Goal: Task Accomplishment & Management: Use online tool/utility

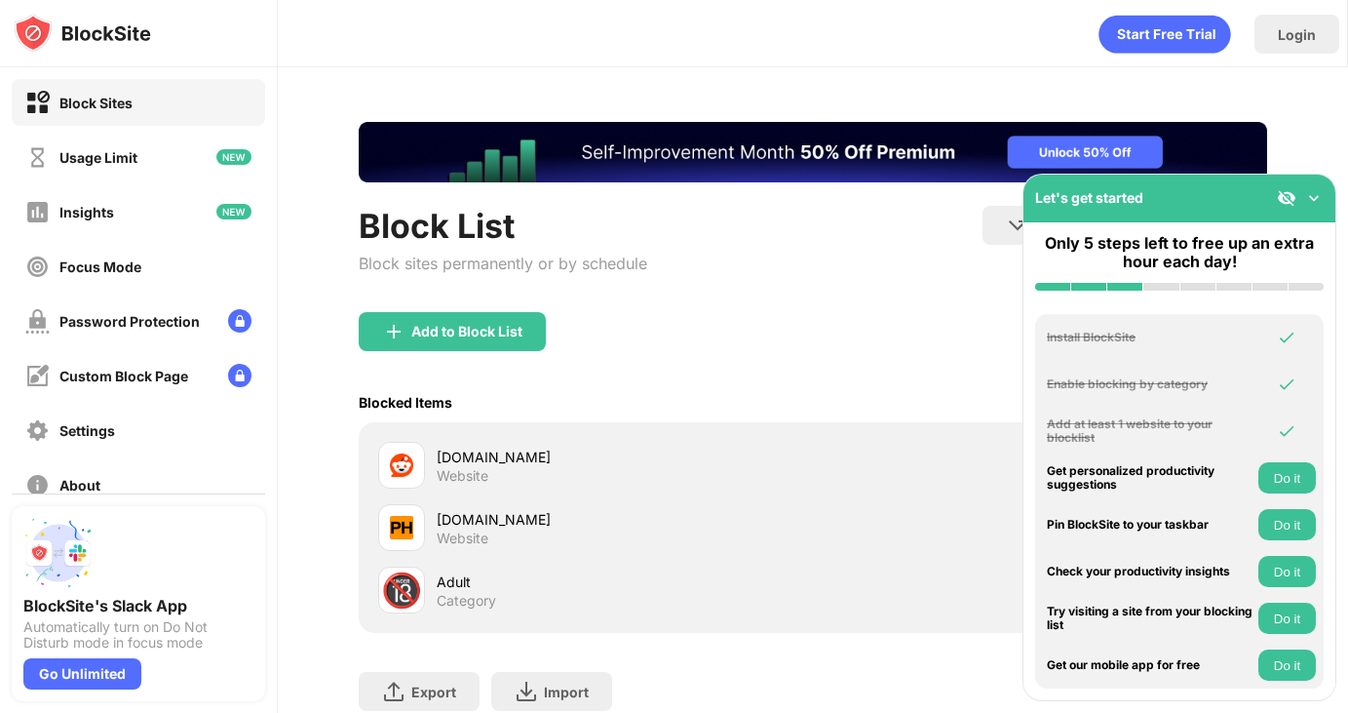
click at [442, 350] on div "Add to Block List" at bounding box center [813, 347] width 909 height 70
click at [443, 340] on div "Add to Block List" at bounding box center [452, 331] width 187 height 39
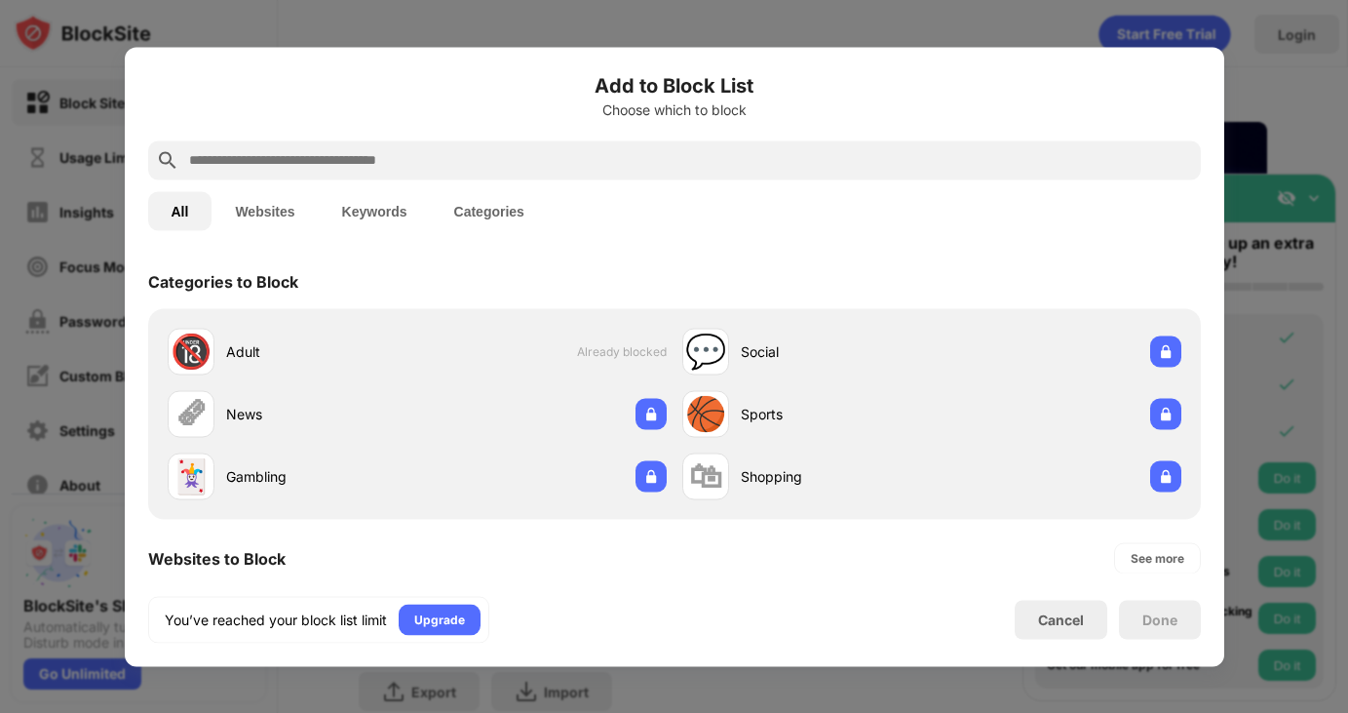
click at [344, 149] on input "text" at bounding box center [690, 159] width 1006 height 23
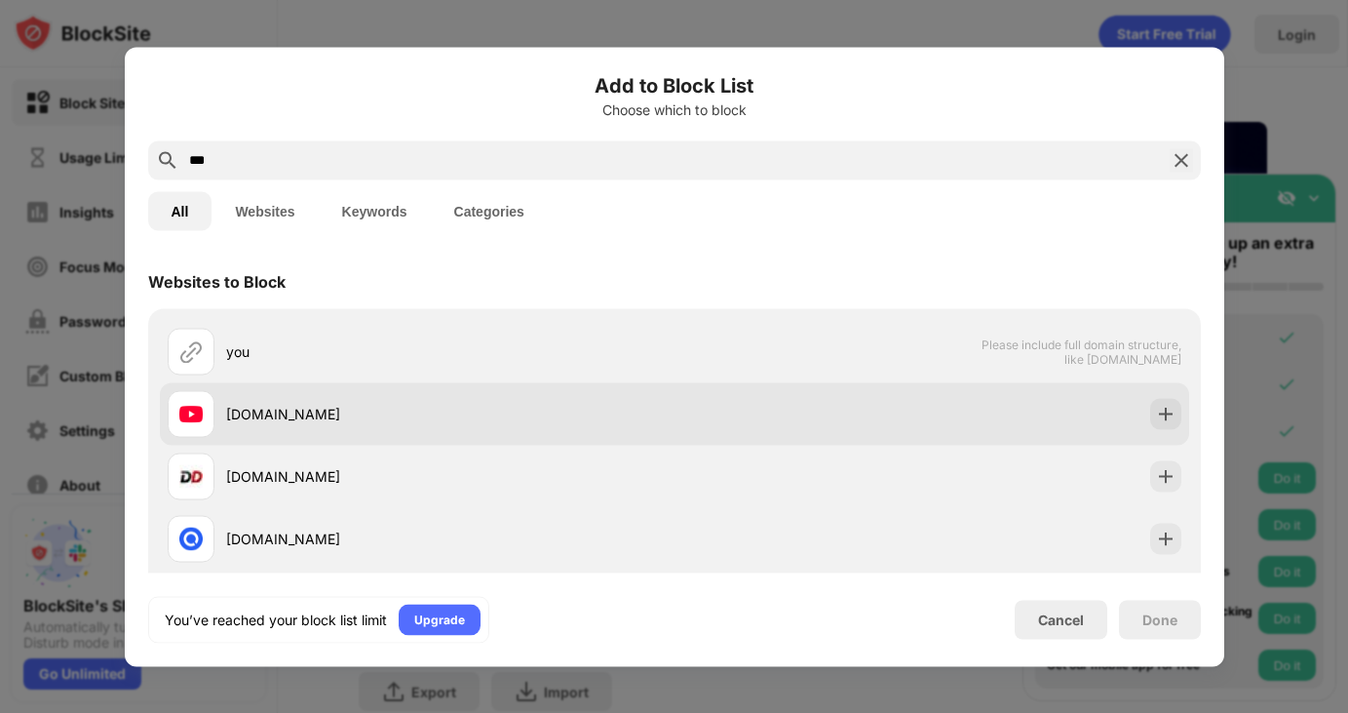
type input "***"
click at [514, 417] on div "[DOMAIN_NAME]" at bounding box center [450, 414] width 448 height 20
click at [1157, 409] on img at bounding box center [1165, 413] width 19 height 19
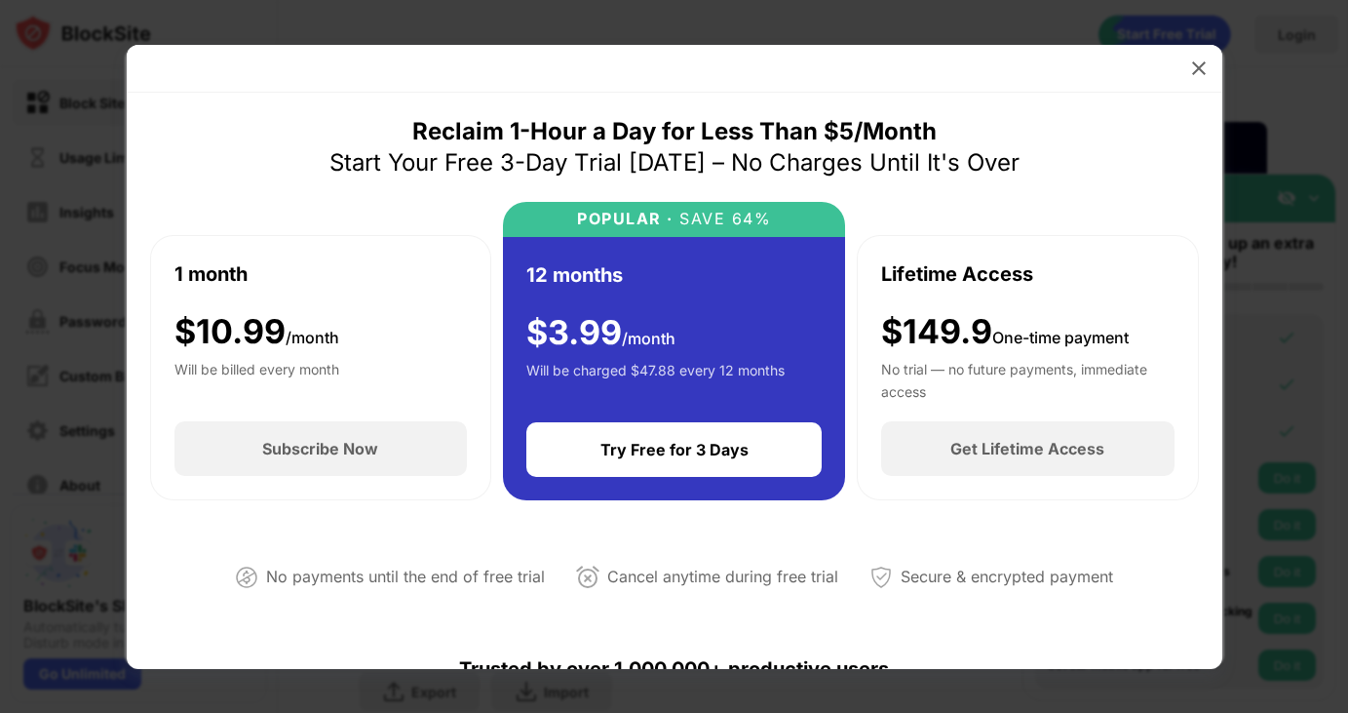
click at [1198, 70] on img at bounding box center [1198, 67] width 19 height 19
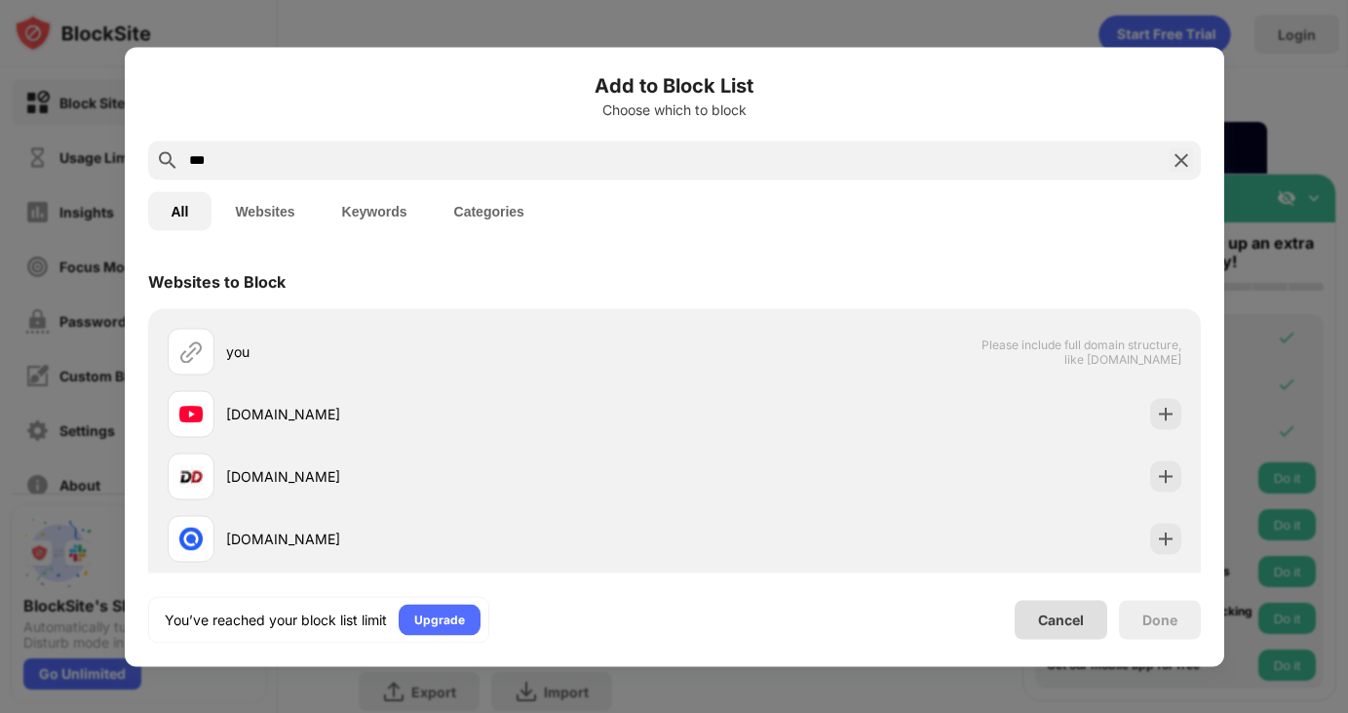
click at [1043, 633] on div "Cancel" at bounding box center [1061, 619] width 93 height 39
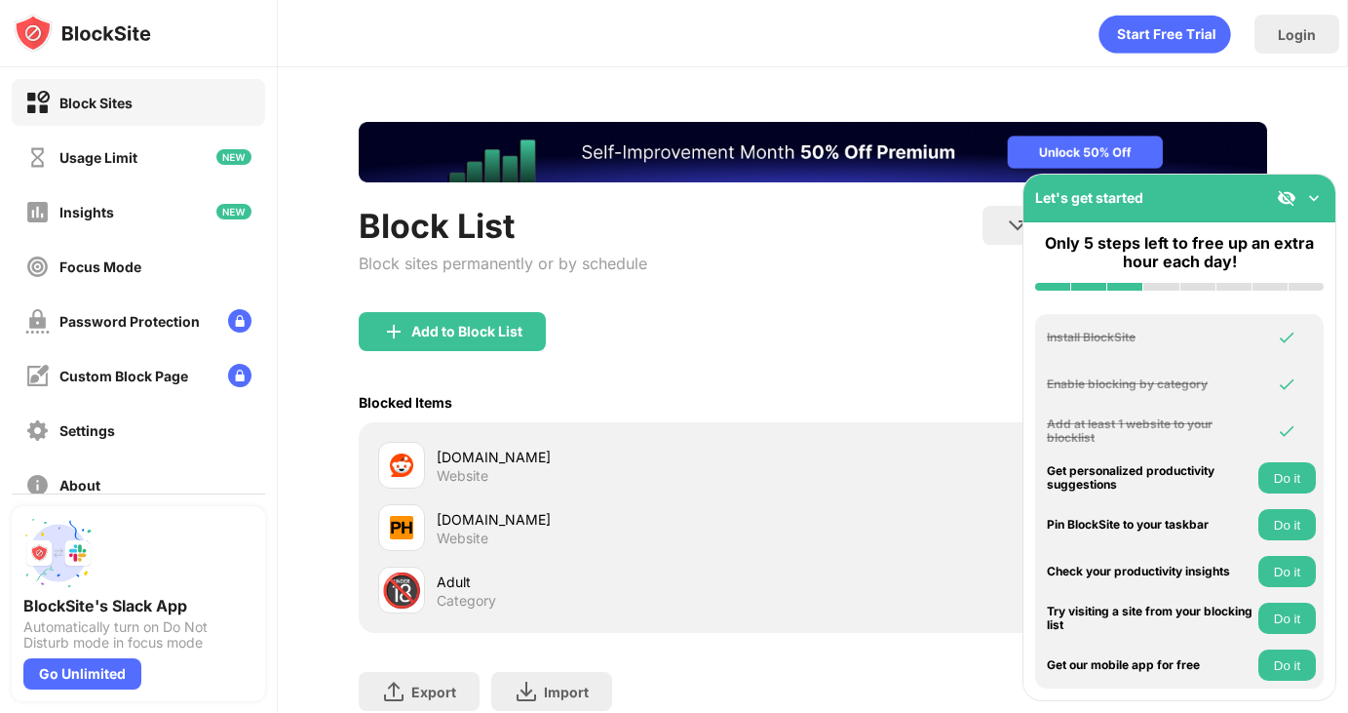
scroll to position [126, 0]
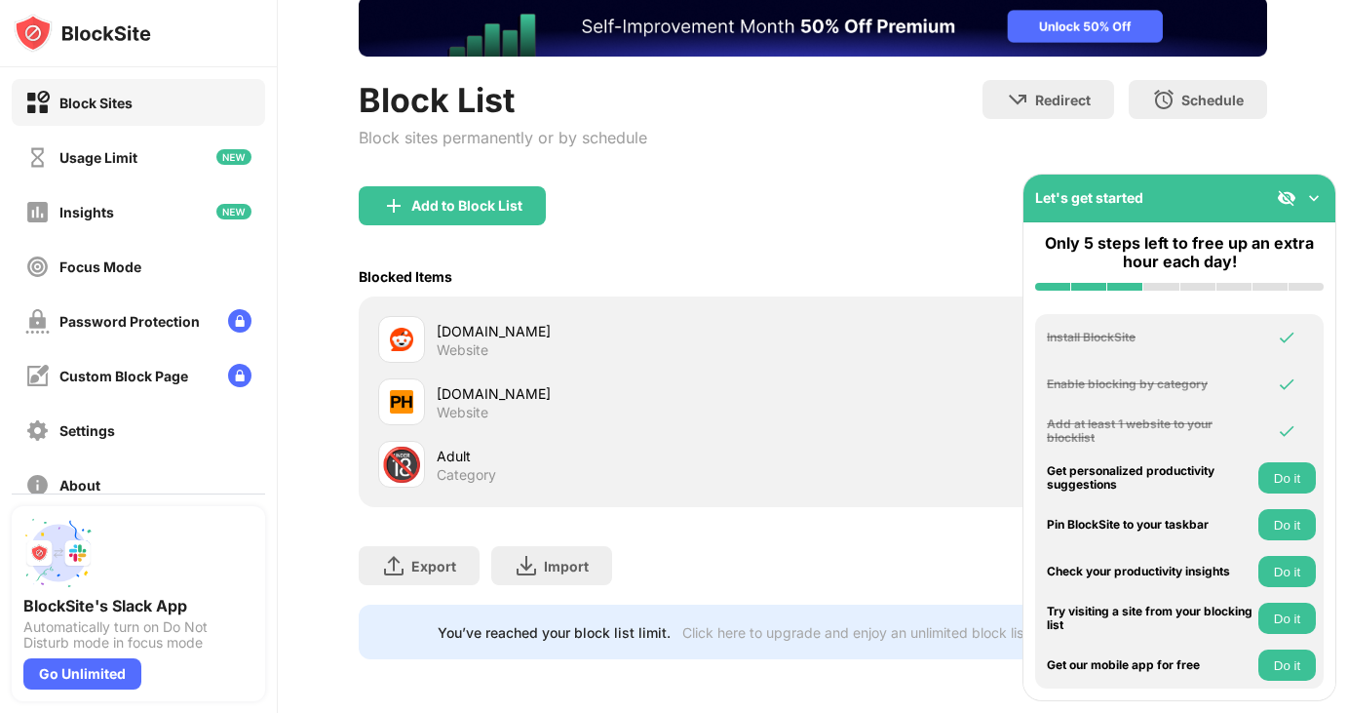
click at [805, 507] on div "Export Export Files (for websites items only) Import Import Files (for websites…" at bounding box center [813, 555] width 909 height 97
click at [1316, 191] on img at bounding box center [1314, 197] width 19 height 19
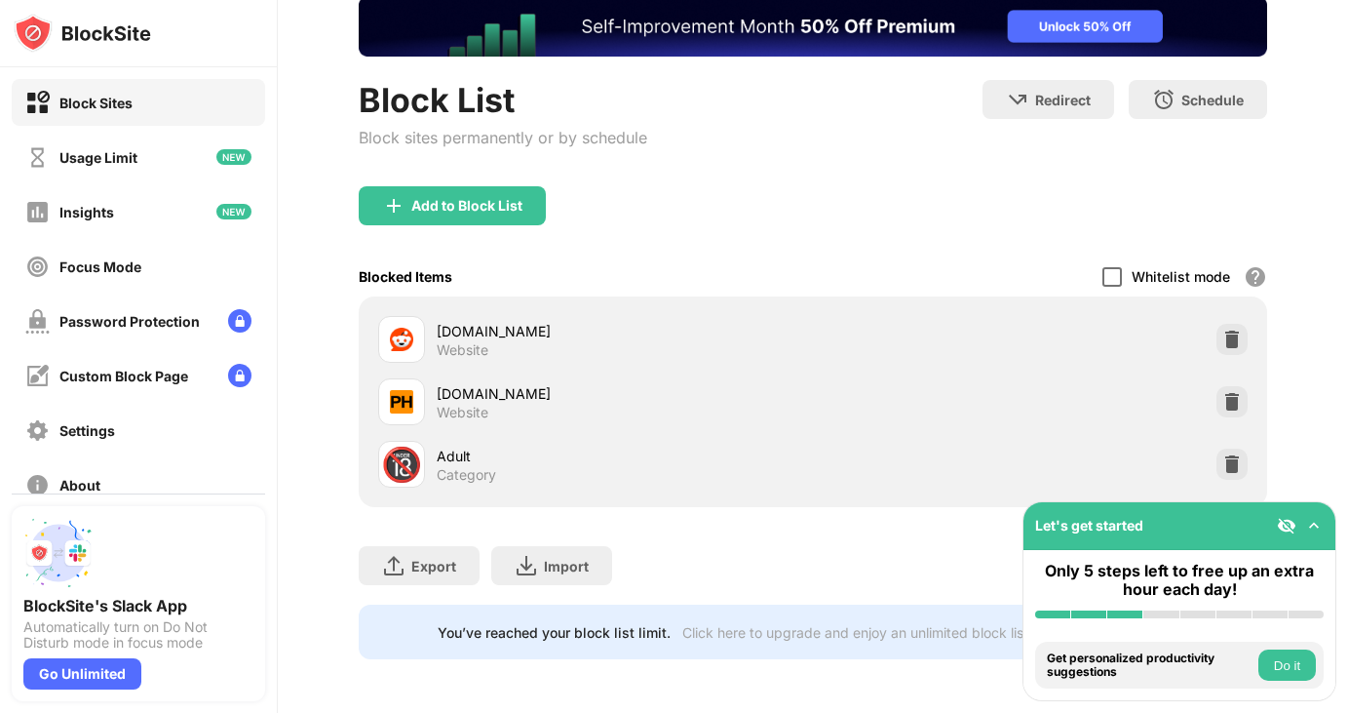
click at [1114, 272] on div at bounding box center [1112, 276] width 19 height 19
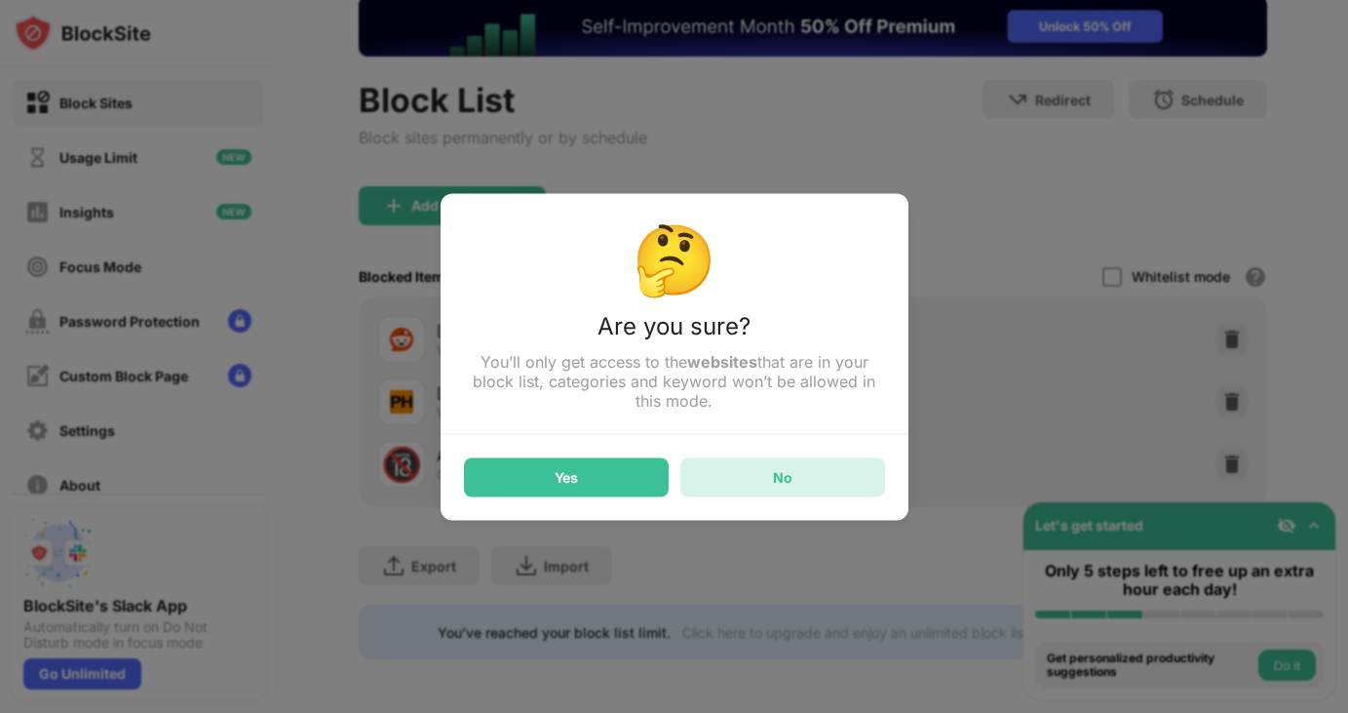
click at [792, 473] on div "No" at bounding box center [783, 476] width 205 height 39
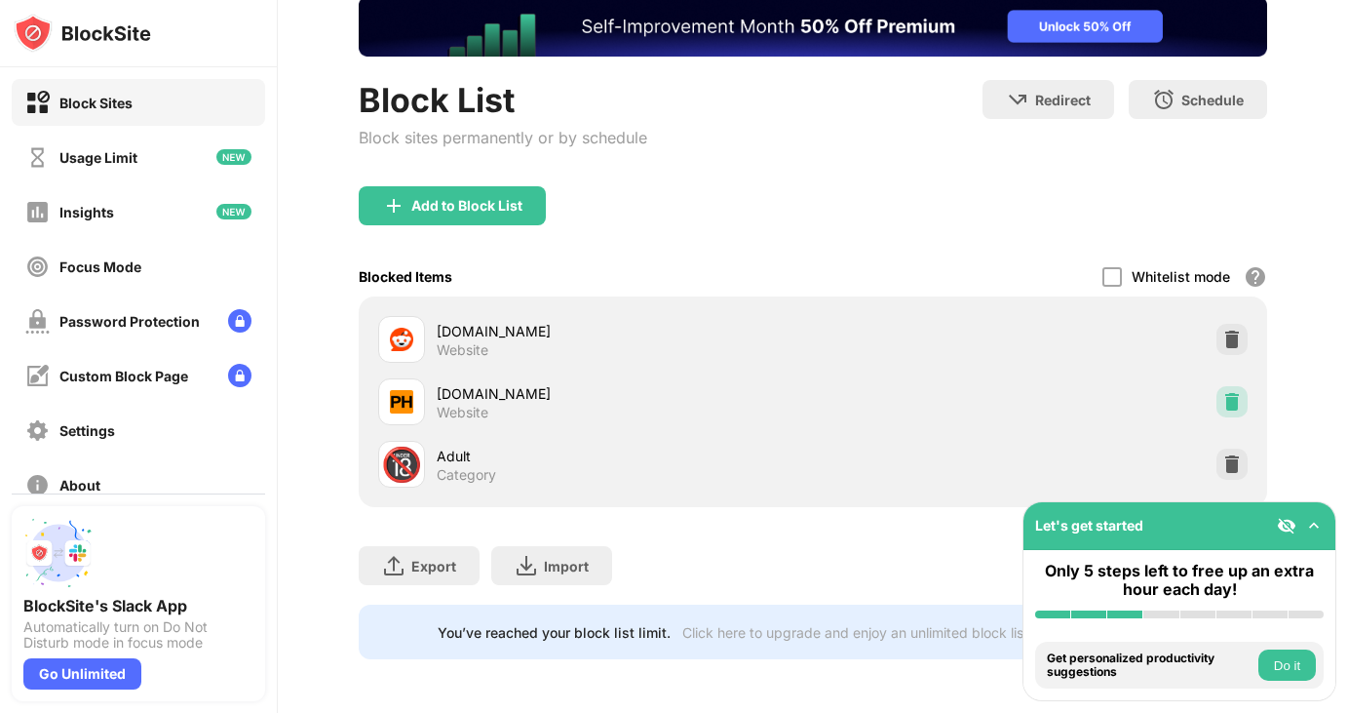
click at [1237, 395] on img at bounding box center [1232, 401] width 19 height 19
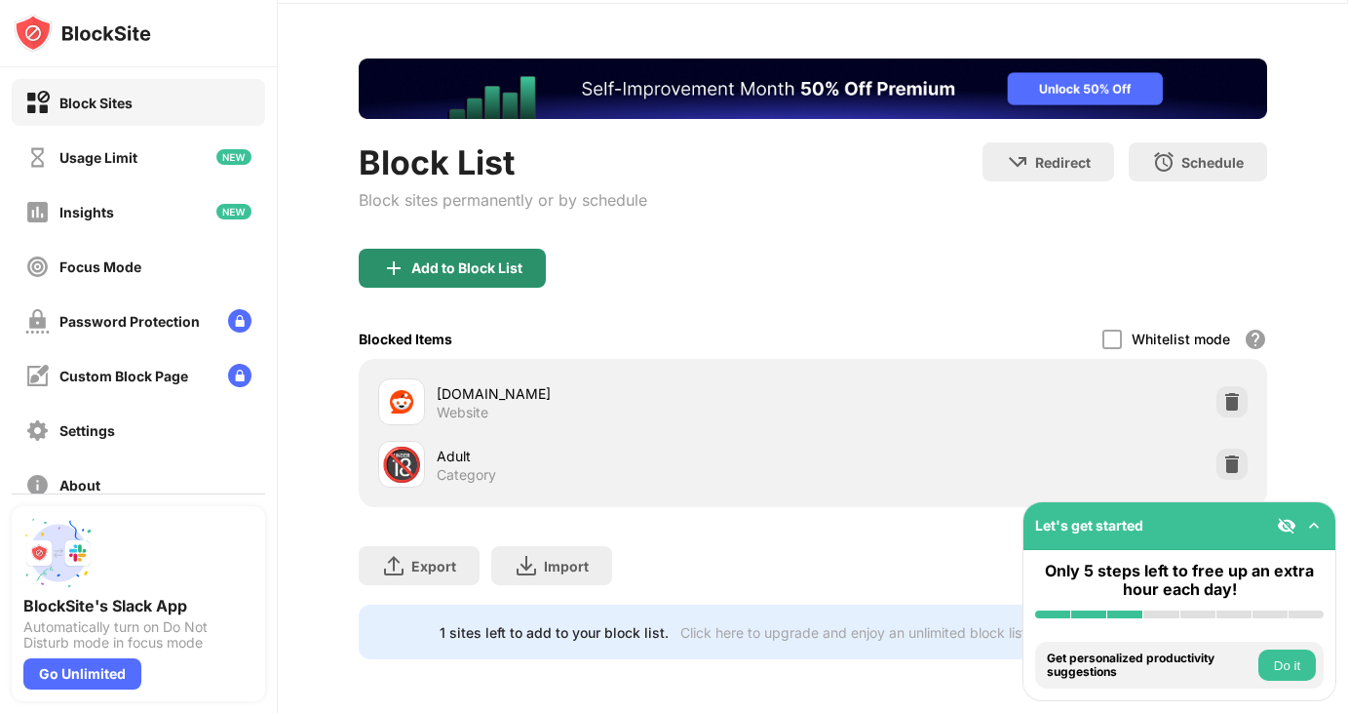
click at [461, 254] on div "Add to Block List" at bounding box center [452, 268] width 187 height 39
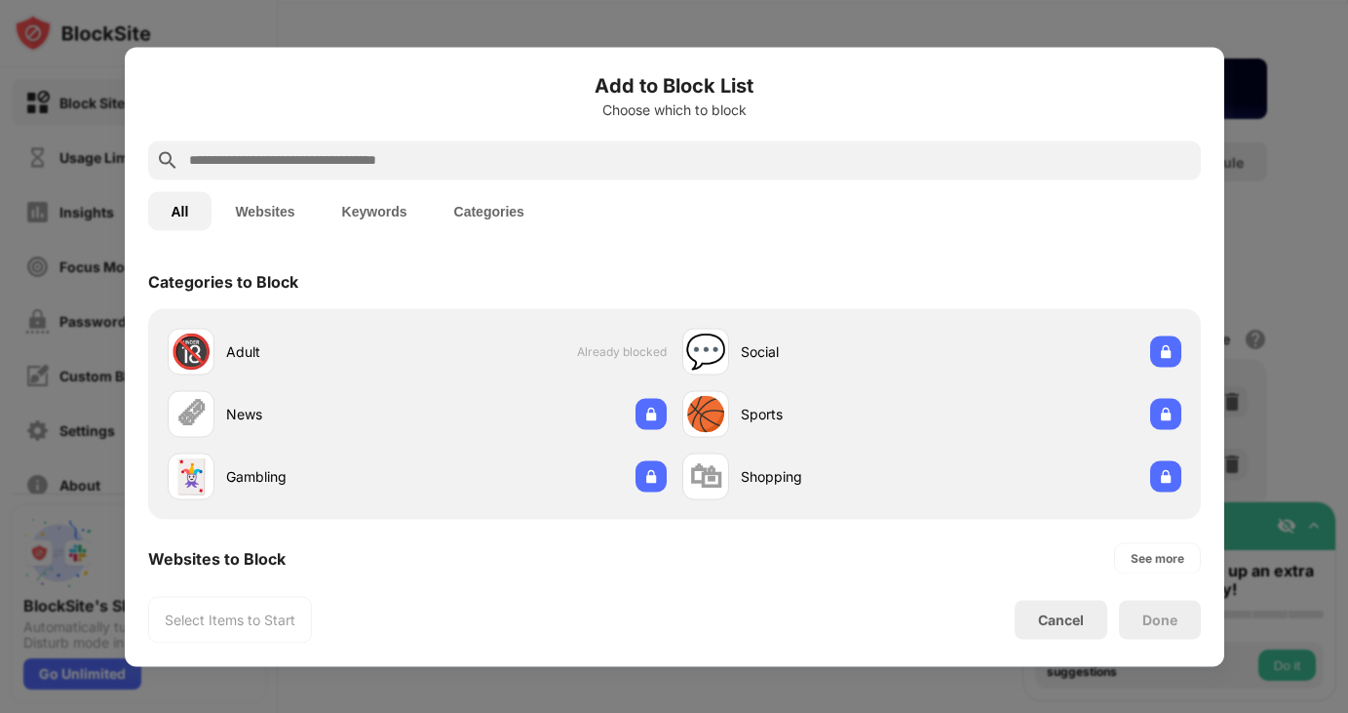
click at [273, 162] on input "text" at bounding box center [690, 159] width 1006 height 23
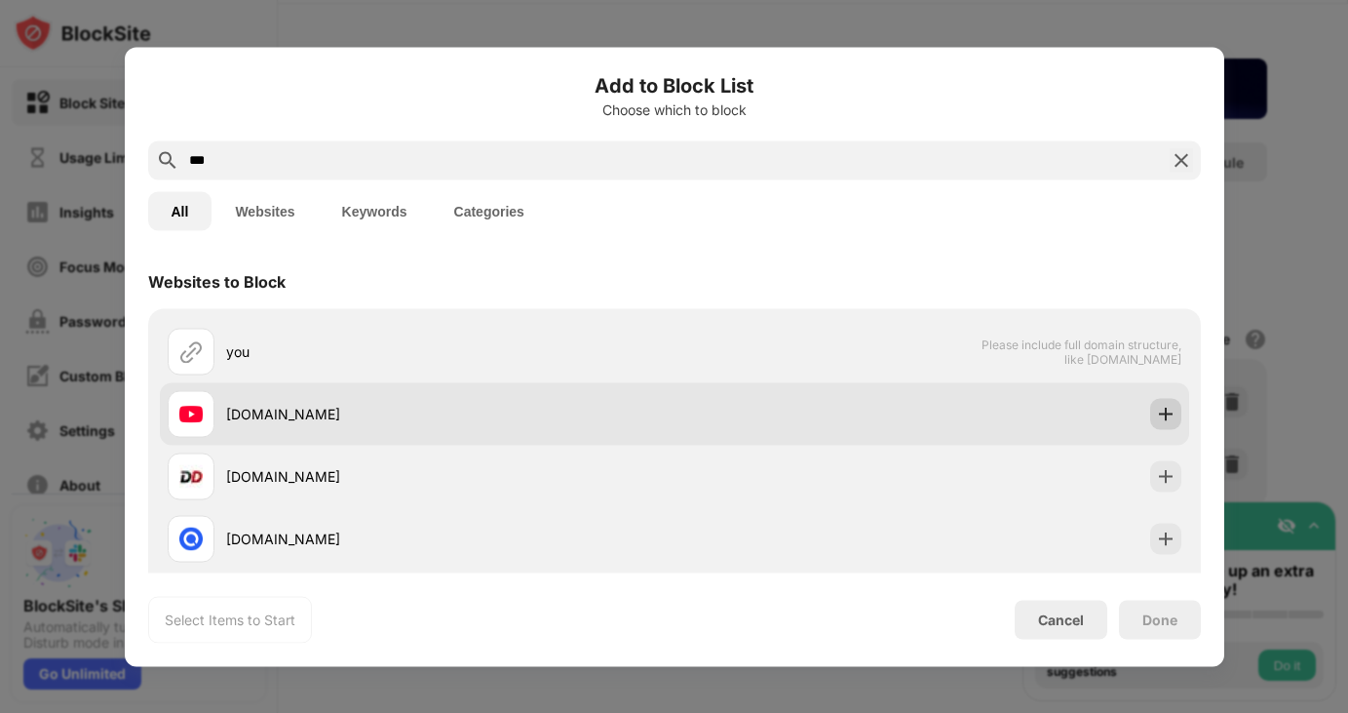
type input "***"
click at [1176, 422] on div at bounding box center [1165, 413] width 31 height 31
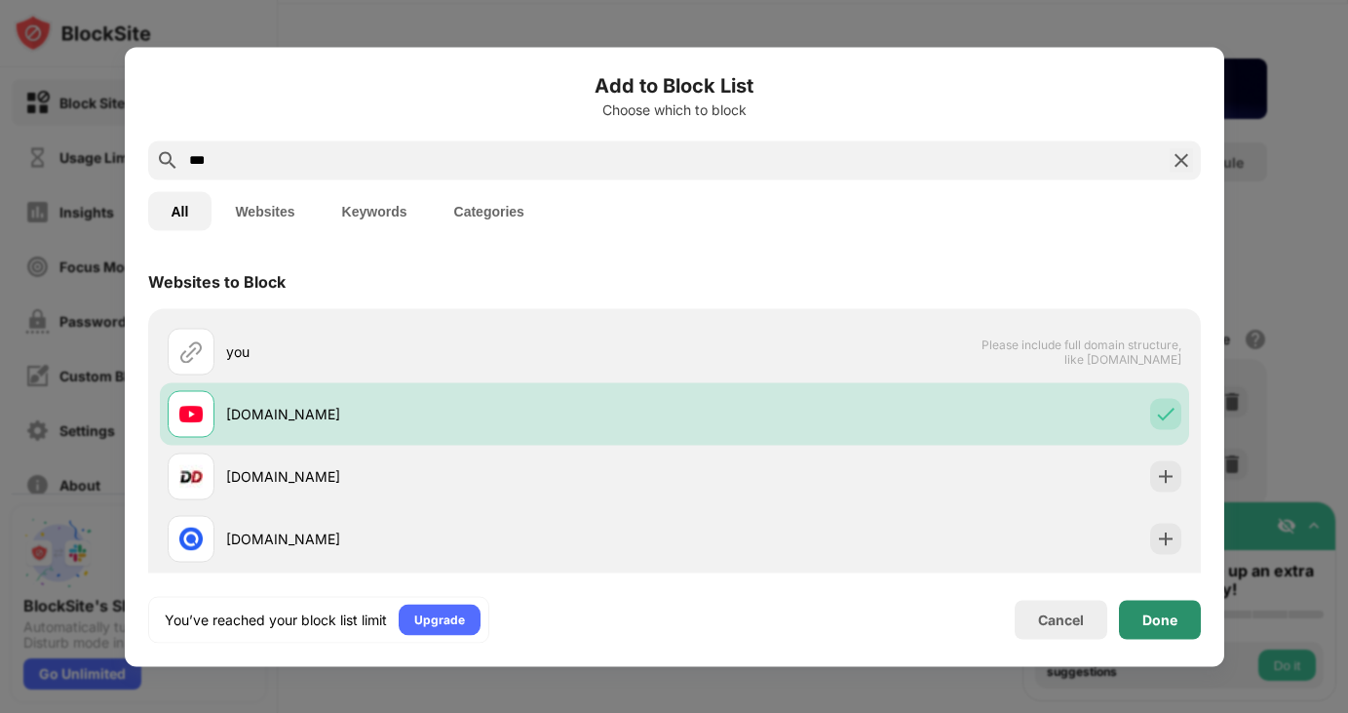
click at [1146, 627] on div "Done" at bounding box center [1160, 619] width 35 height 16
